Goal: Information Seeking & Learning: Learn about a topic

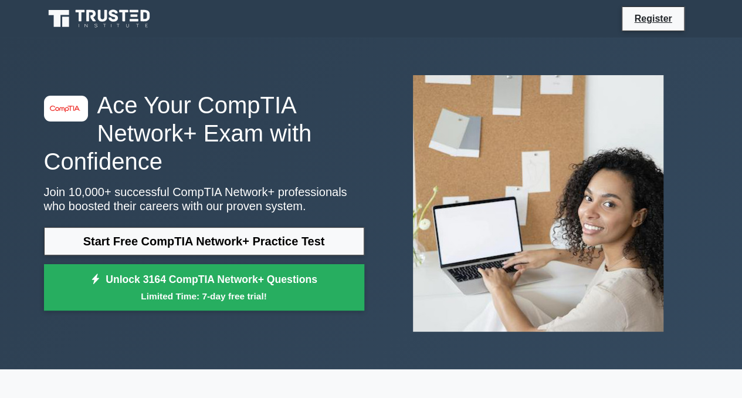
click at [293, 240] on link "Start Free CompTIA Network+ Practice Test" at bounding box center [204, 241] width 320 height 28
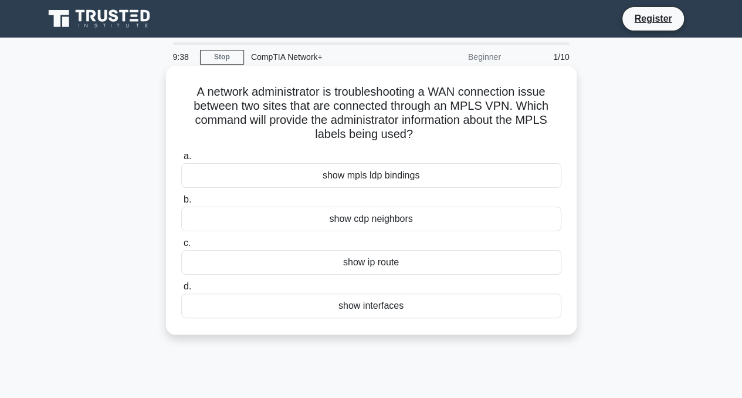
click at [440, 177] on div "show mpls ldp bindings" at bounding box center [371, 175] width 380 height 25
click at [181, 160] on input "a. show mpls ldp bindings" at bounding box center [181, 156] width 0 height 8
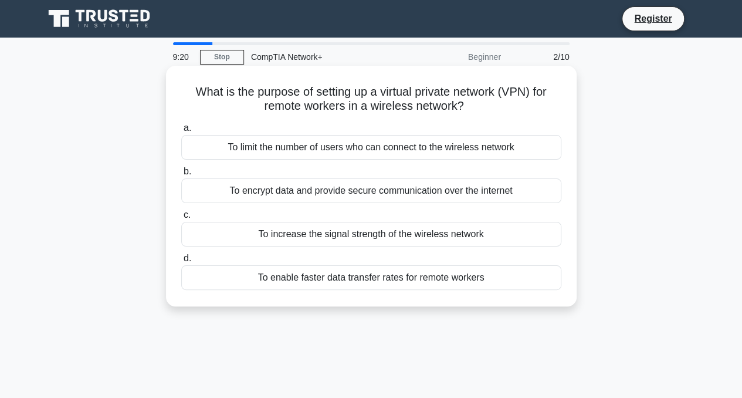
click at [511, 193] on div "To encrypt data and provide secure communication over the internet" at bounding box center [371, 190] width 380 height 25
click at [181, 175] on input "b. To encrypt data and provide secure communication over the internet" at bounding box center [181, 172] width 0 height 8
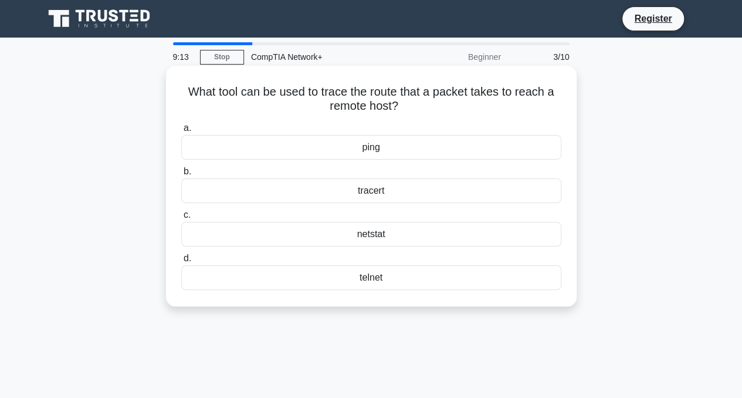
click at [463, 191] on div "tracert" at bounding box center [371, 190] width 380 height 25
click at [181, 175] on input "b. tracert" at bounding box center [181, 172] width 0 height 8
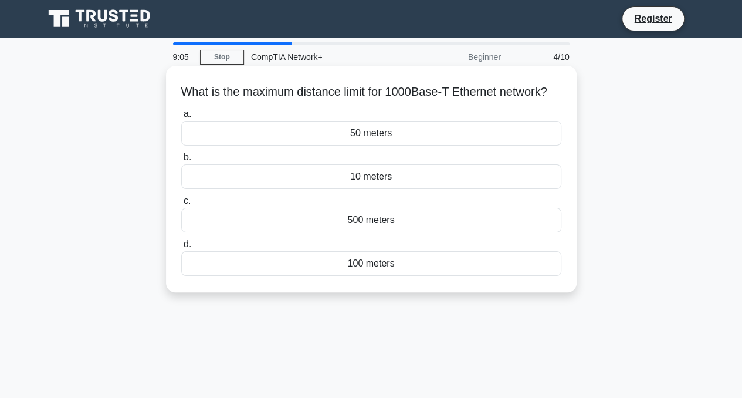
click at [420, 276] on div "100 meters" at bounding box center [371, 263] width 380 height 25
click at [181, 248] on input "d. 100 meters" at bounding box center [181, 244] width 0 height 8
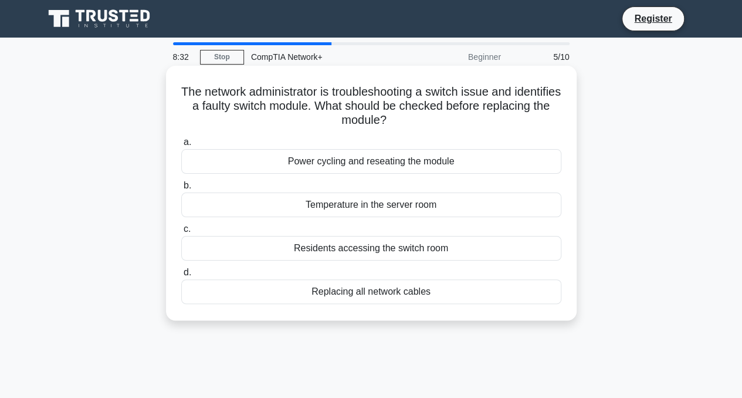
click at [489, 168] on div "Power cycling and reseating the module" at bounding box center [371, 161] width 380 height 25
click at [181, 146] on input "a. Power cycling and reseating the module" at bounding box center [181, 142] width 0 height 8
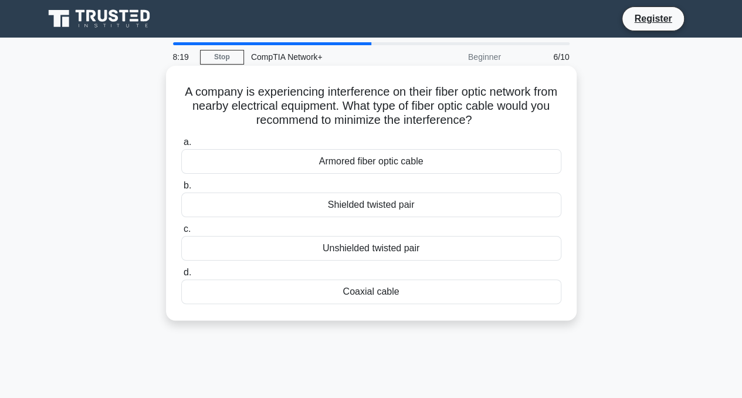
click at [505, 160] on div "Armored fiber optic cable" at bounding box center [371, 161] width 380 height 25
click at [181, 146] on input "a. Armored fiber optic cable" at bounding box center [181, 142] width 0 height 8
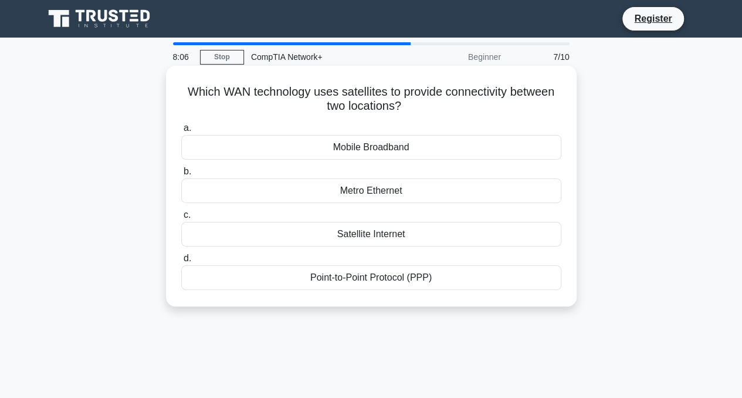
click at [470, 232] on div "Satellite Internet" at bounding box center [371, 234] width 380 height 25
click at [181, 219] on input "c. Satellite Internet" at bounding box center [181, 215] width 0 height 8
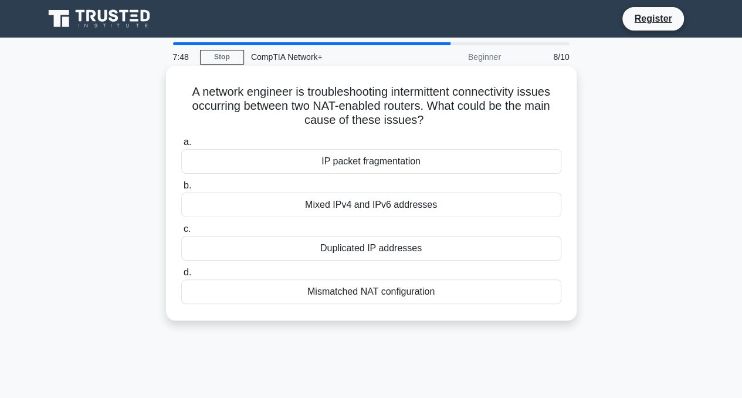
click at [536, 246] on div "Duplicated IP addresses" at bounding box center [371, 248] width 380 height 25
click at [181, 233] on input "c. Duplicated IP addresses" at bounding box center [181, 229] width 0 height 8
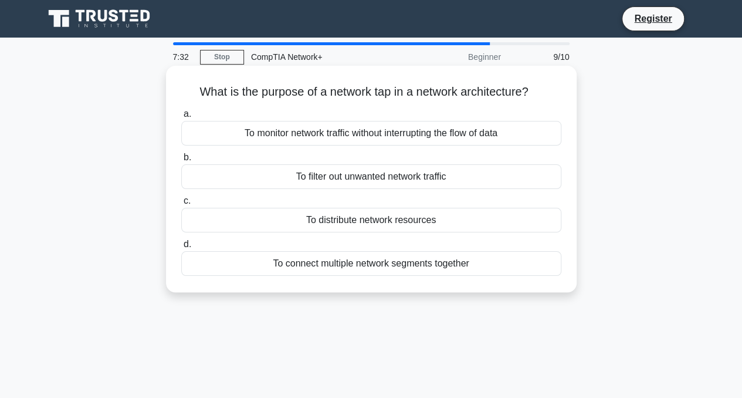
click at [467, 141] on div "To monitor network traffic without interrupting the flow of data" at bounding box center [371, 133] width 380 height 25
click at [181, 118] on input "a. To monitor network traffic without interrupting the flow of data" at bounding box center [181, 114] width 0 height 8
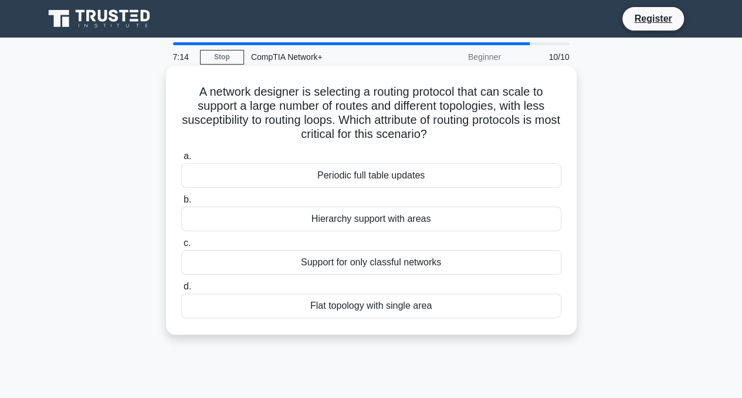
click at [459, 224] on div "Hierarchy support with areas" at bounding box center [371, 218] width 380 height 25
click at [181, 203] on input "b. Hierarchy support with areas" at bounding box center [181, 200] width 0 height 8
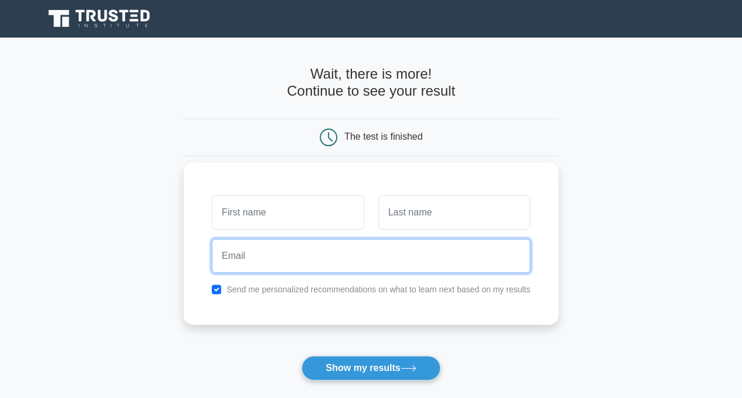
click at [324, 269] on input "email" at bounding box center [371, 256] width 318 height 34
type input "jeremyrosende@gmail.com"
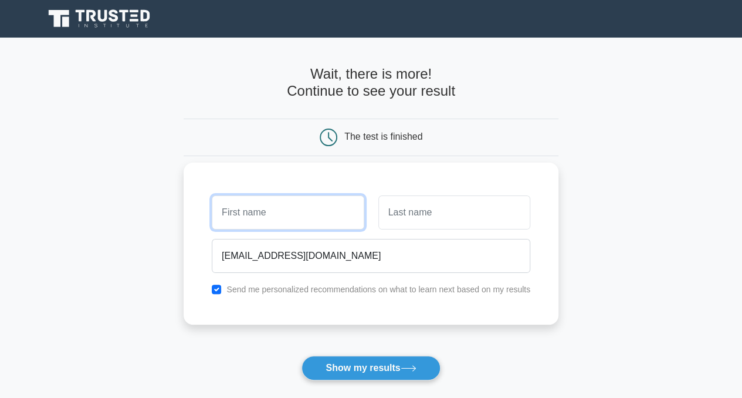
click at [286, 208] on input "text" at bounding box center [288, 212] width 152 height 34
type input "[PERSON_NAME]"
drag, startPoint x: 431, startPoint y: 182, endPoint x: 429, endPoint y: 212, distance: 30.0
click at [429, 212] on div "Jeremy jeremyrosende@gmail.com Send me personalized recommendations on what to …" at bounding box center [371, 243] width 375 height 162
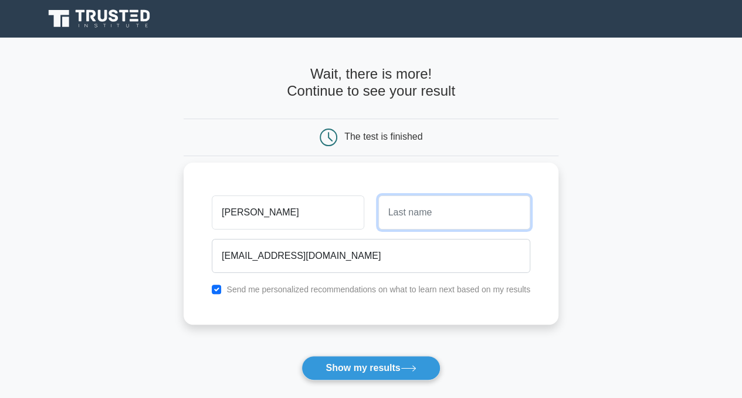
click at [429, 212] on input "text" at bounding box center [454, 212] width 152 height 34
type input "Rosende"
click at [221, 288] on input "checkbox" at bounding box center [216, 288] width 9 height 9
checkbox input "false"
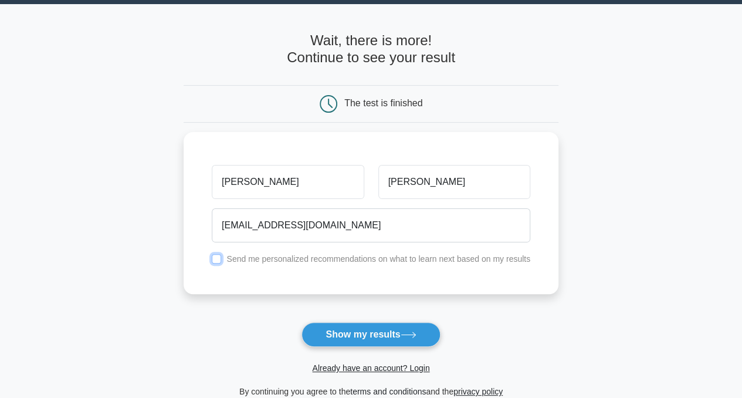
scroll to position [35, 0]
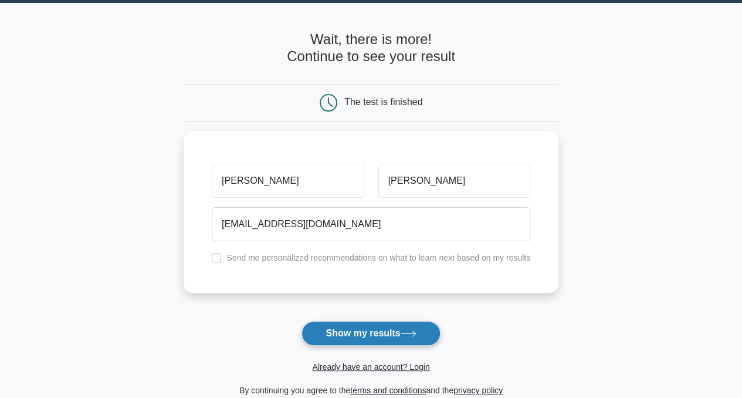
click at [367, 332] on button "Show my results" at bounding box center [370, 333] width 138 height 25
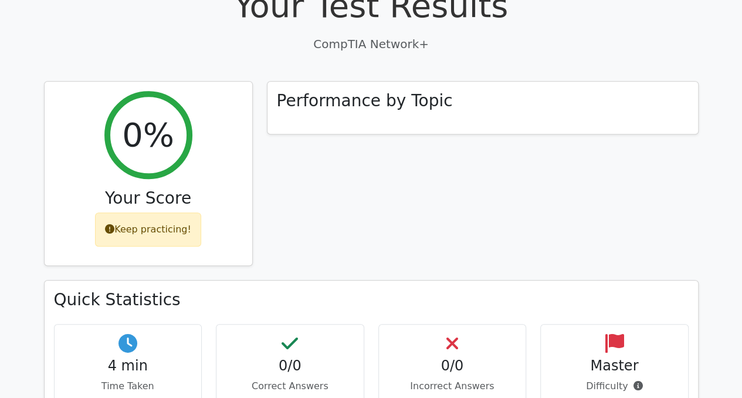
scroll to position [395, 0]
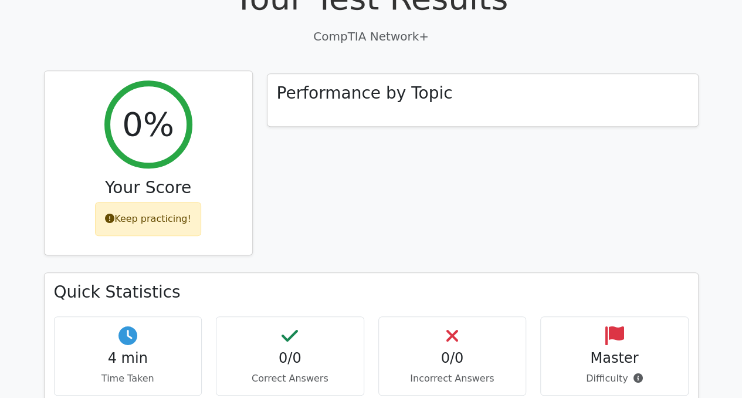
click at [205, 119] on div "0% Your Score Keep practicing!" at bounding box center [149, 163] width 208 height 184
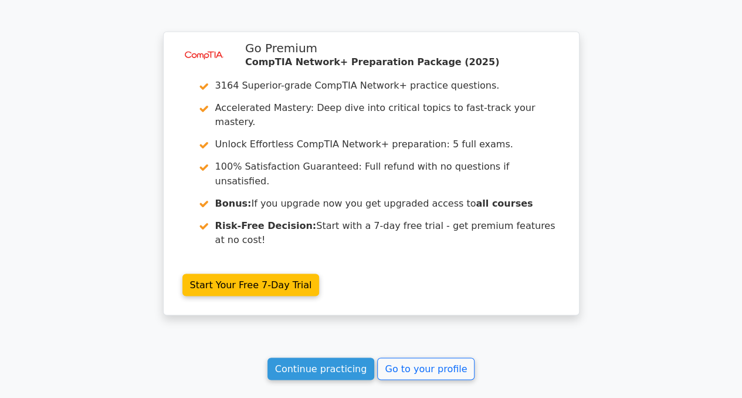
scroll to position [991, 0]
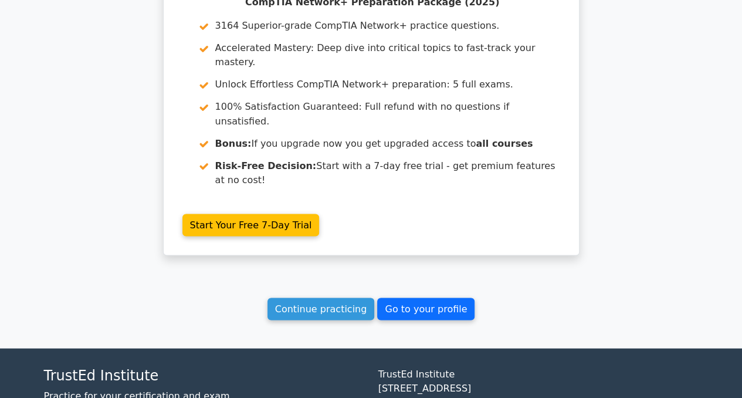
click at [420, 297] on link "Go to your profile" at bounding box center [425, 308] width 97 height 22
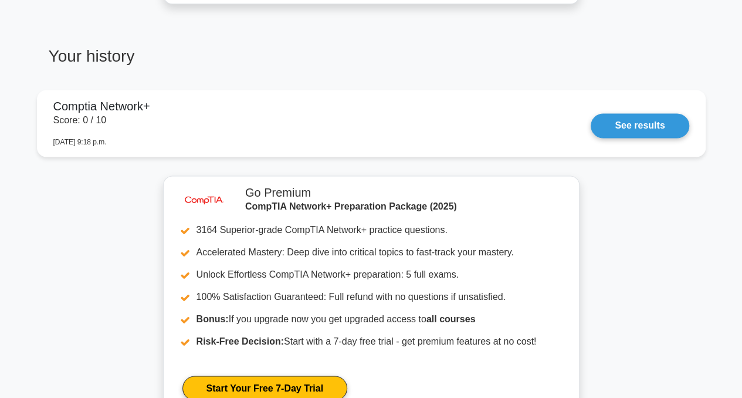
scroll to position [761, 0]
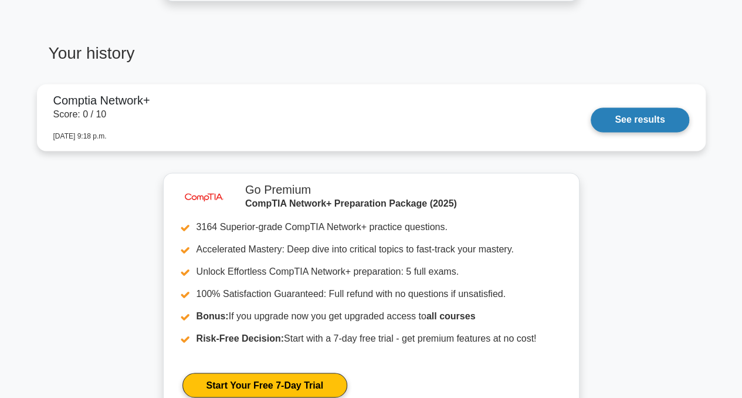
click at [633, 120] on link "See results" at bounding box center [639, 119] width 98 height 25
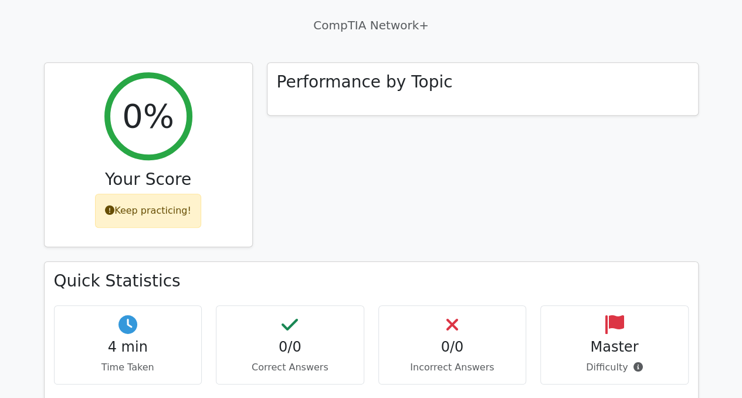
scroll to position [525, 0]
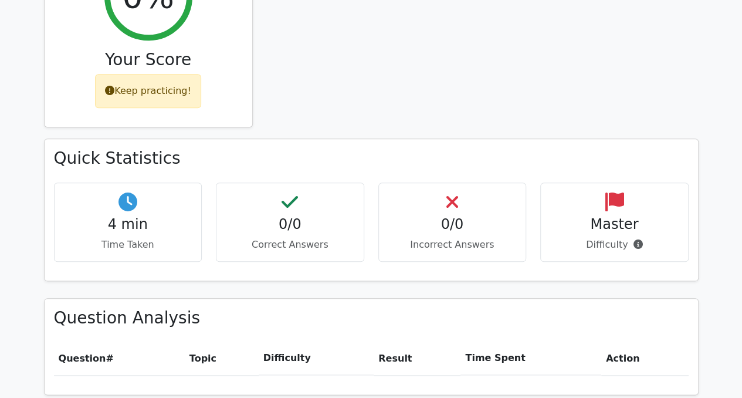
click at [423, 216] on h4 "0/0" at bounding box center [452, 224] width 128 height 17
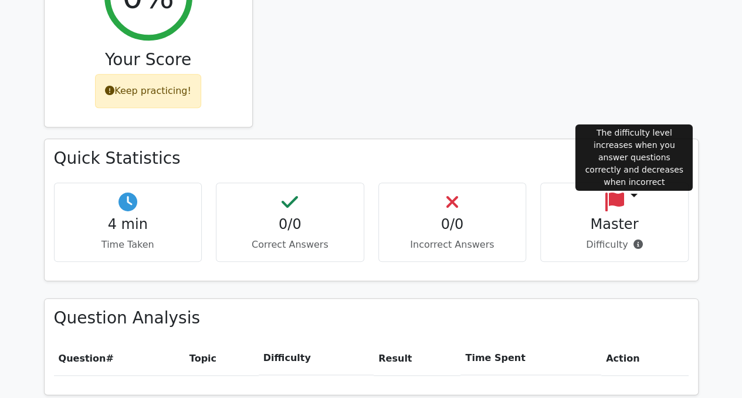
click at [634, 239] on icon at bounding box center [637, 243] width 9 height 9
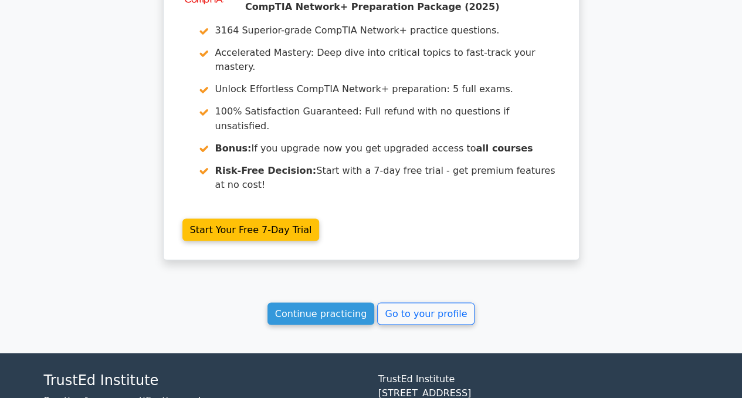
scroll to position [988, 0]
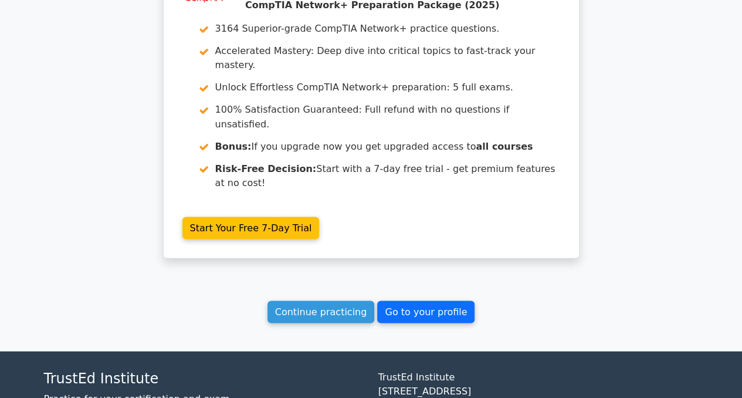
click at [411, 300] on link "Go to your profile" at bounding box center [425, 311] width 97 height 22
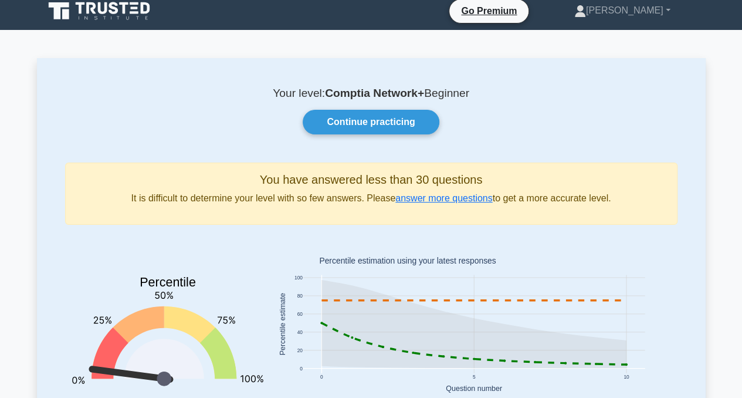
scroll to position [12, 0]
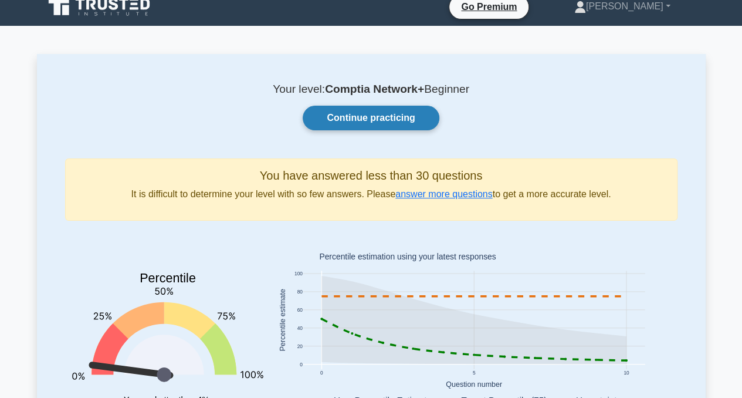
click at [370, 111] on link "Continue practicing" at bounding box center [371, 118] width 136 height 25
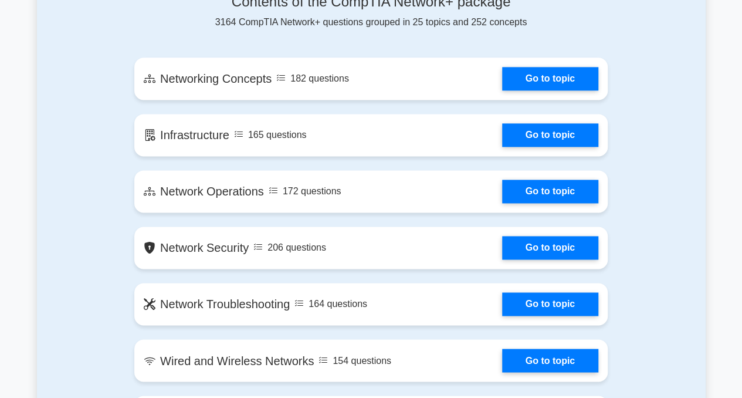
scroll to position [775, 0]
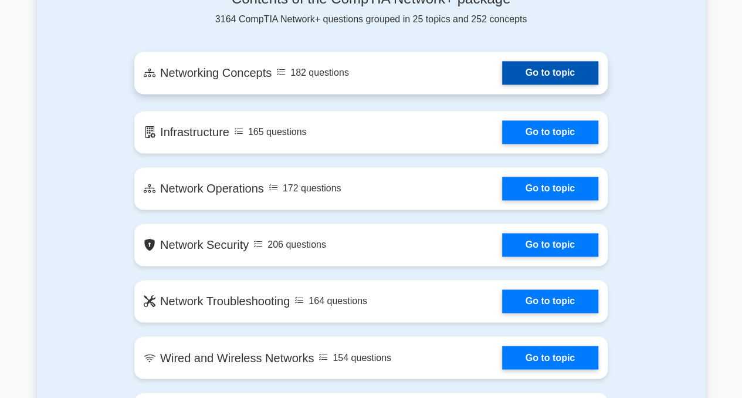
click at [551, 74] on link "Go to topic" at bounding box center [550, 72] width 96 height 23
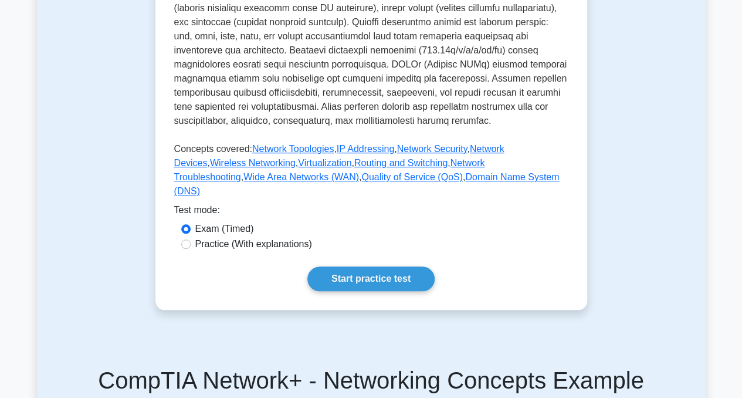
scroll to position [473, 0]
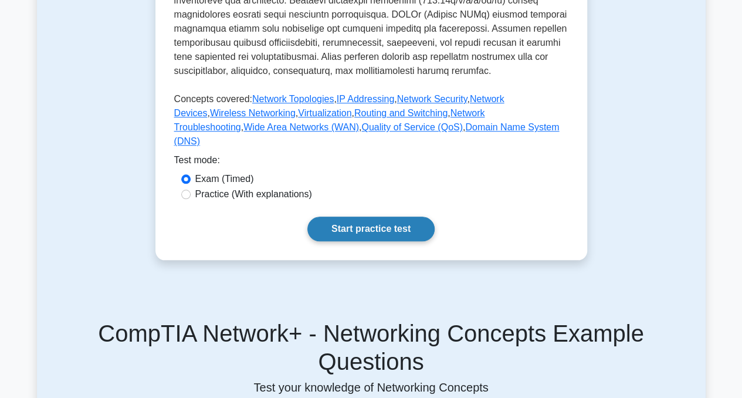
click at [383, 241] on link "Start practice test" at bounding box center [370, 228] width 127 height 25
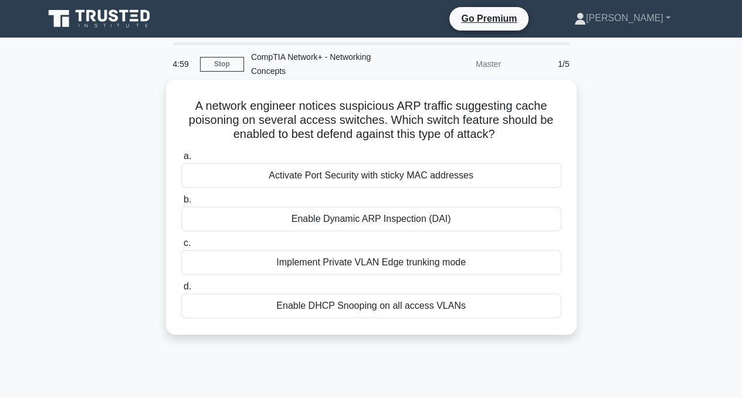
click at [426, 223] on div "Enable Dynamic ARP Inspection (DAI)" at bounding box center [371, 218] width 380 height 25
click at [181, 203] on input "b. Enable Dynamic ARP Inspection (DAI)" at bounding box center [181, 200] width 0 height 8
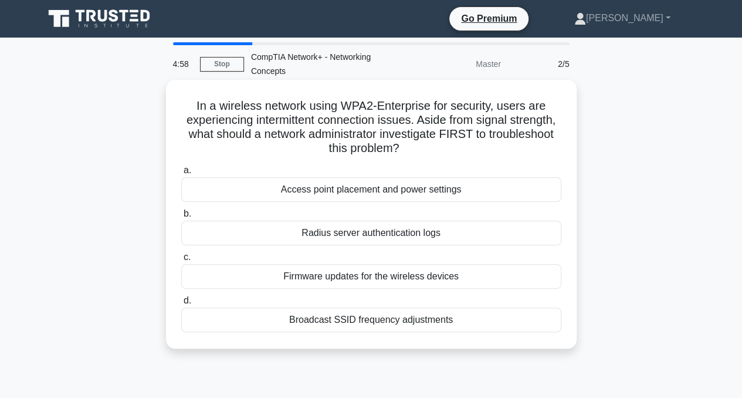
click at [451, 201] on div "Access point placement and power settings" at bounding box center [371, 189] width 380 height 25
click at [181, 174] on input "a. Access point placement and power settings" at bounding box center [181, 171] width 0 height 8
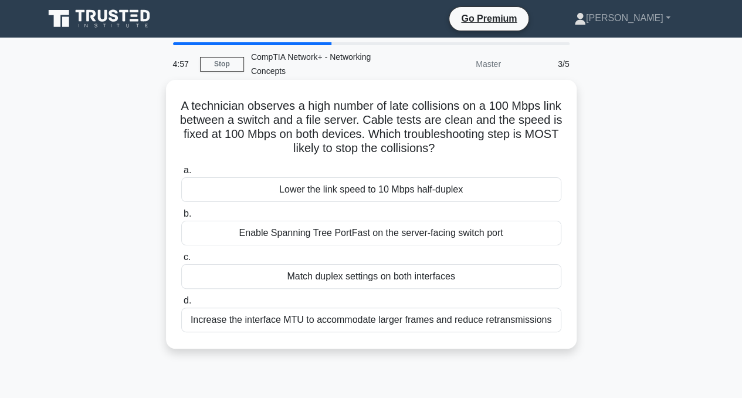
click at [447, 225] on div "Enable Spanning Tree PortFast on the server-facing switch port" at bounding box center [371, 232] width 380 height 25
click at [181, 218] on input "b. Enable Spanning Tree PortFast on the server-facing switch port" at bounding box center [181, 214] width 0 height 8
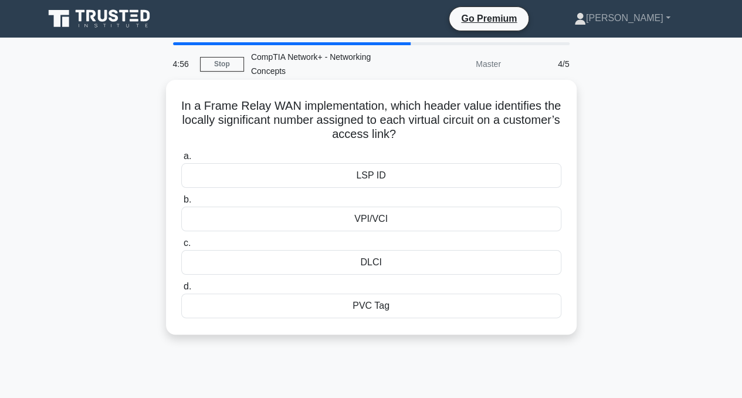
click at [466, 180] on div "LSP ID" at bounding box center [371, 175] width 380 height 25
click at [181, 160] on input "a. LSP ID" at bounding box center [181, 156] width 0 height 8
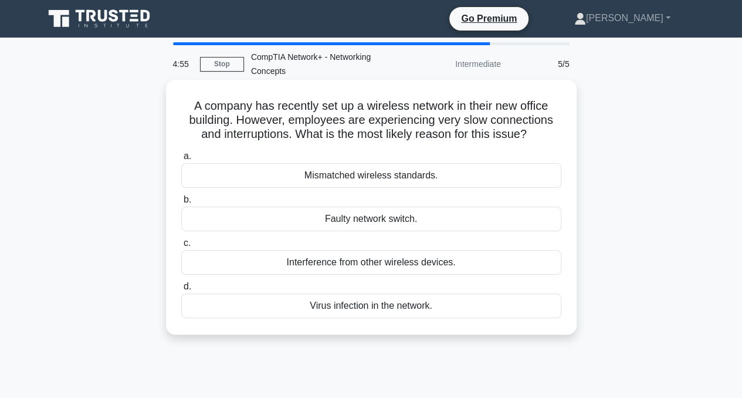
click at [459, 215] on div "Faulty network switch." at bounding box center [371, 218] width 380 height 25
click at [181, 203] on input "b. Faulty network switch." at bounding box center [181, 200] width 0 height 8
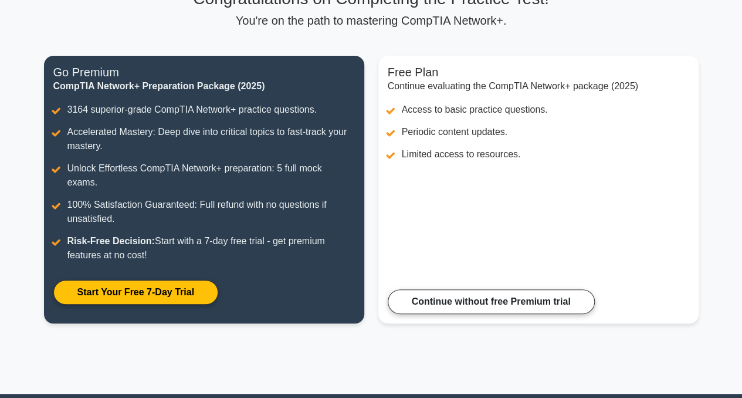
scroll to position [104, 0]
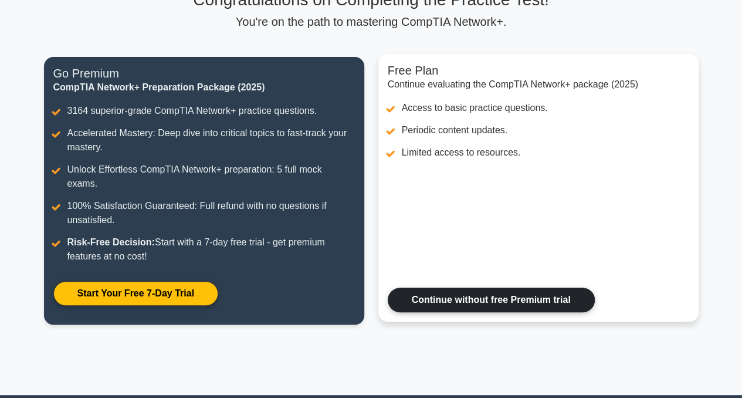
click at [485, 287] on link "Continue without free Premium trial" at bounding box center [491, 299] width 207 height 25
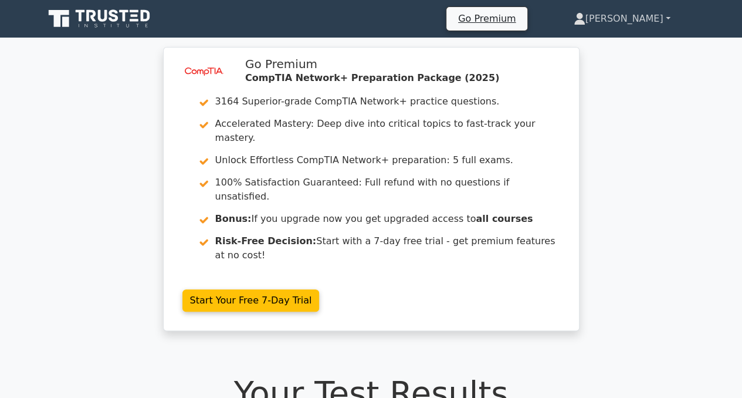
click at [657, 25] on link "[PERSON_NAME]" at bounding box center [621, 18] width 153 height 23
click at [618, 50] on link "Profile" at bounding box center [592, 46] width 93 height 19
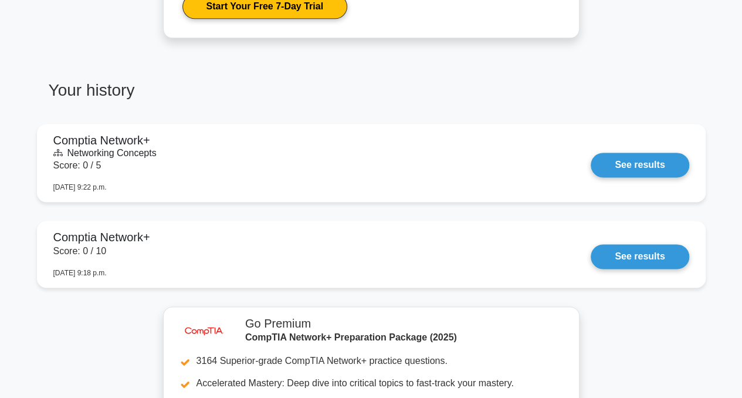
scroll to position [725, 0]
